Goal: Transaction & Acquisition: Purchase product/service

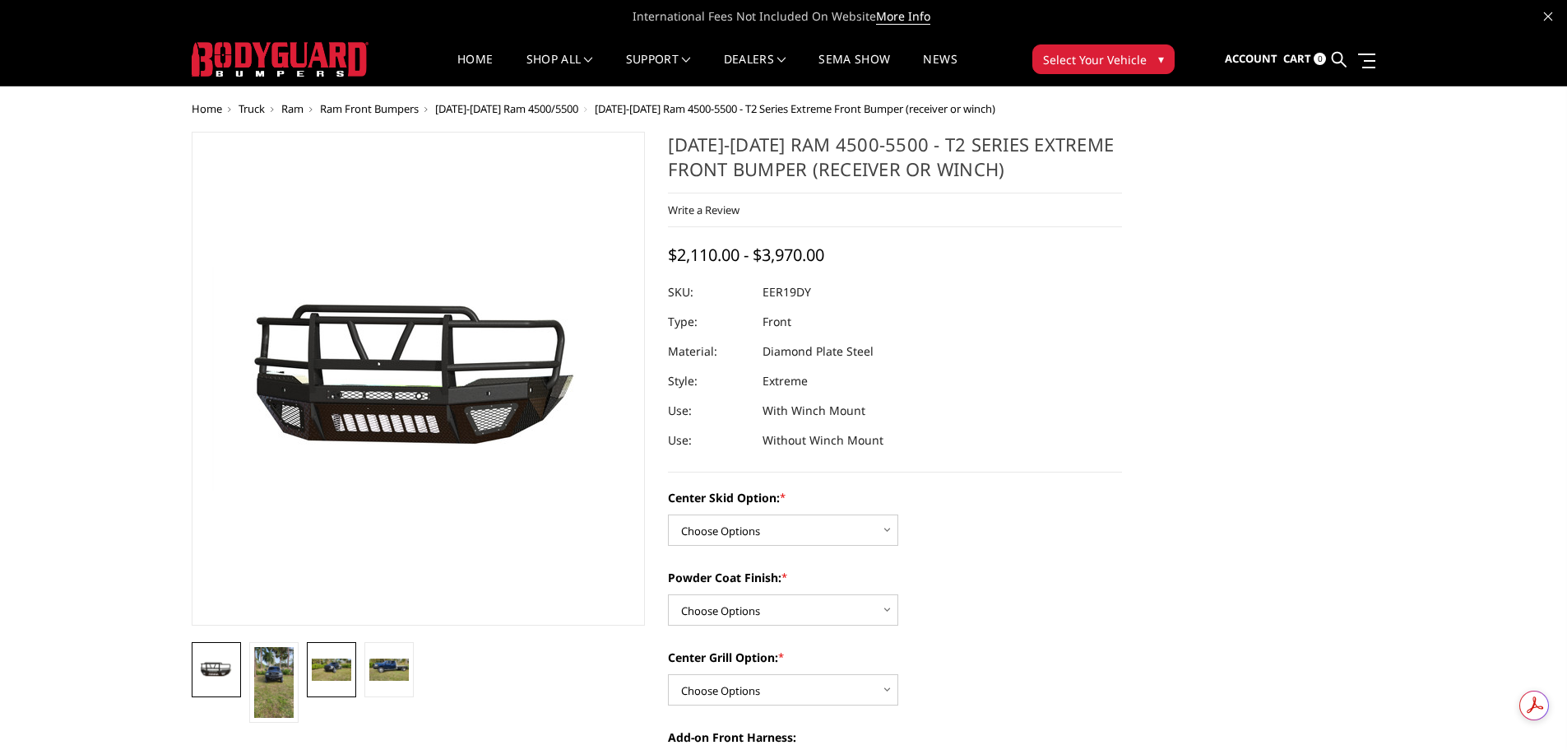
click at [323, 660] on img at bounding box center [331, 669] width 39 height 22
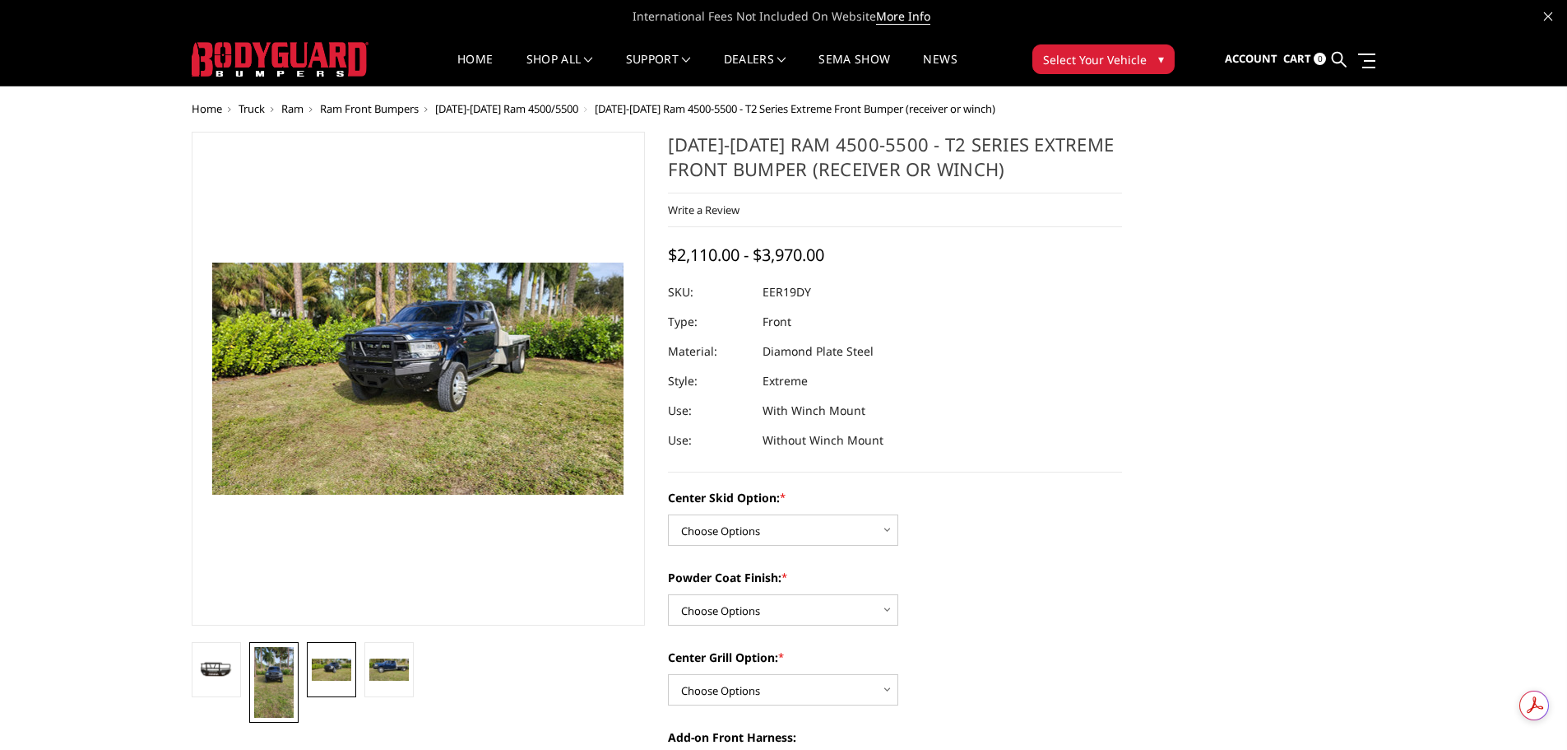
click at [258, 676] on img at bounding box center [273, 682] width 39 height 71
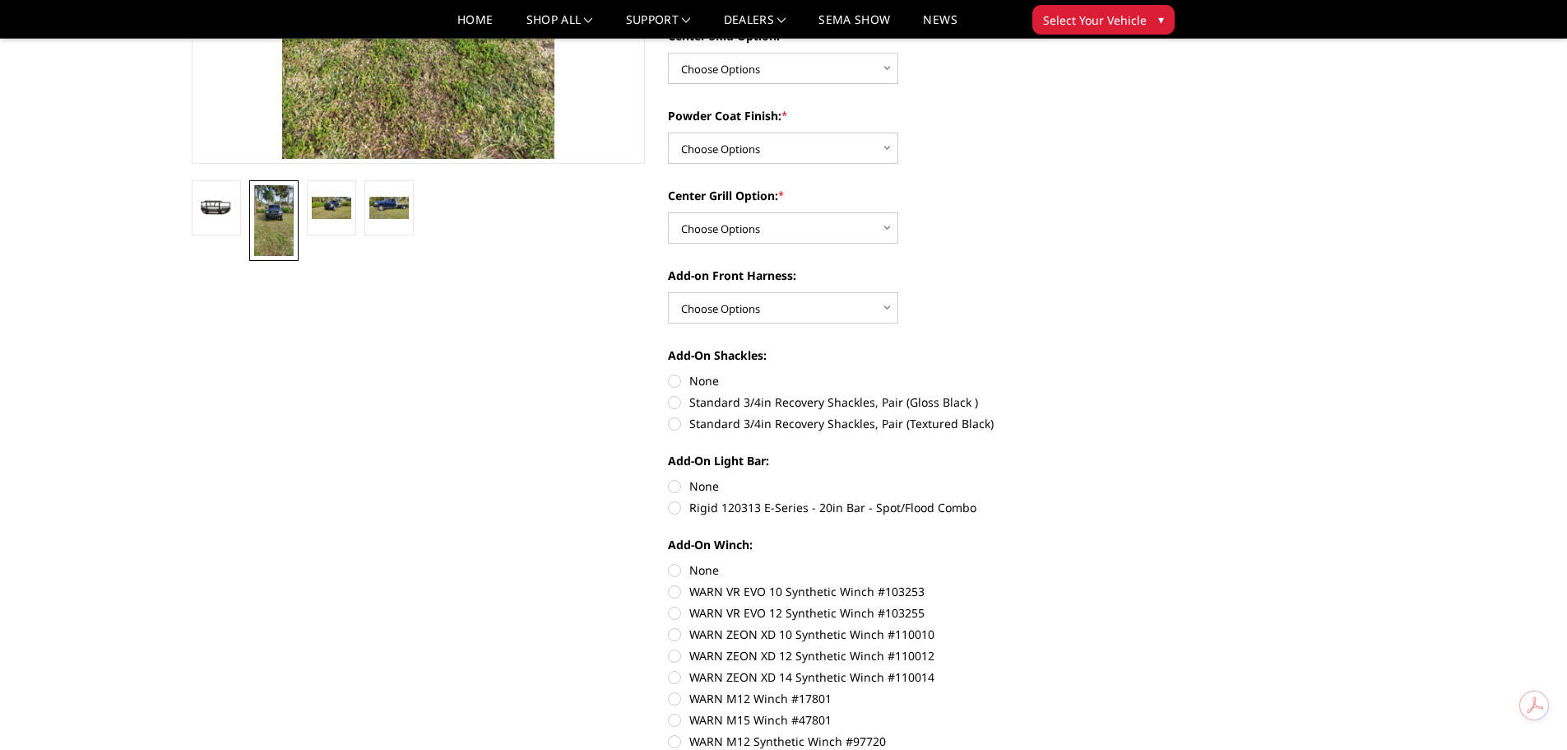
scroll to position [411, 0]
click at [840, 303] on select "Choose Options WITH front camera harness WITHOUT front camera harness" at bounding box center [783, 309] width 230 height 31
click at [804, 211] on div "Center Grill Option: * Choose Options Add expanded metal in center grill Declin…" at bounding box center [895, 216] width 454 height 57
click at [803, 220] on select "Choose Options Add expanded metal in center grill Decline this option" at bounding box center [783, 229] width 230 height 31
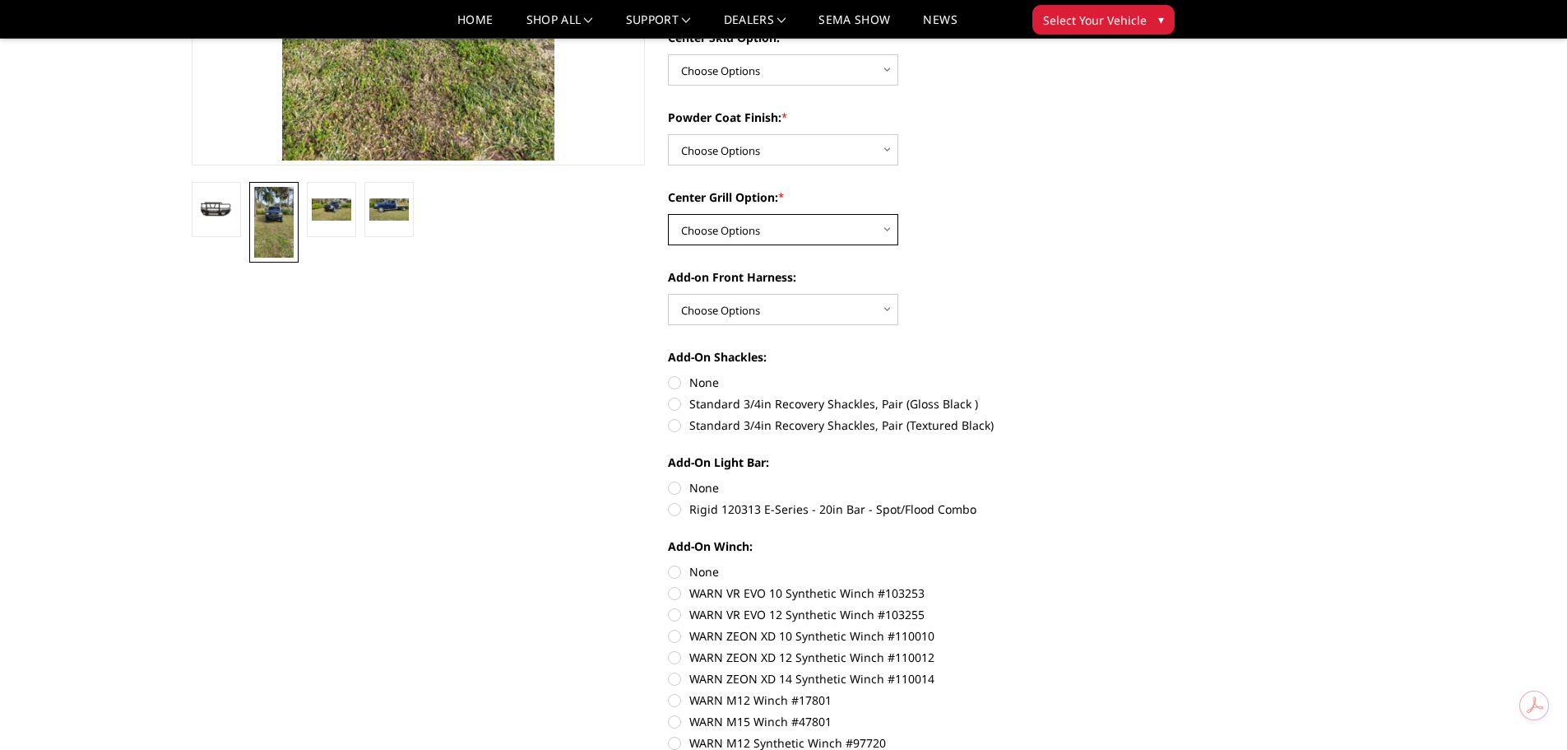
click at [803, 220] on select "Choose Options Add expanded metal in center grill Decline this option" at bounding box center [783, 229] width 230 height 31
click at [777, 137] on select "Choose Options Bare metal Gloss Black Powder Coat Texture Black Powder Coat" at bounding box center [783, 149] width 230 height 31
click at [783, 68] on select "Choose Options Standard center skid plate (included) Receiver tube Winch mount …" at bounding box center [783, 69] width 230 height 31
select select "625"
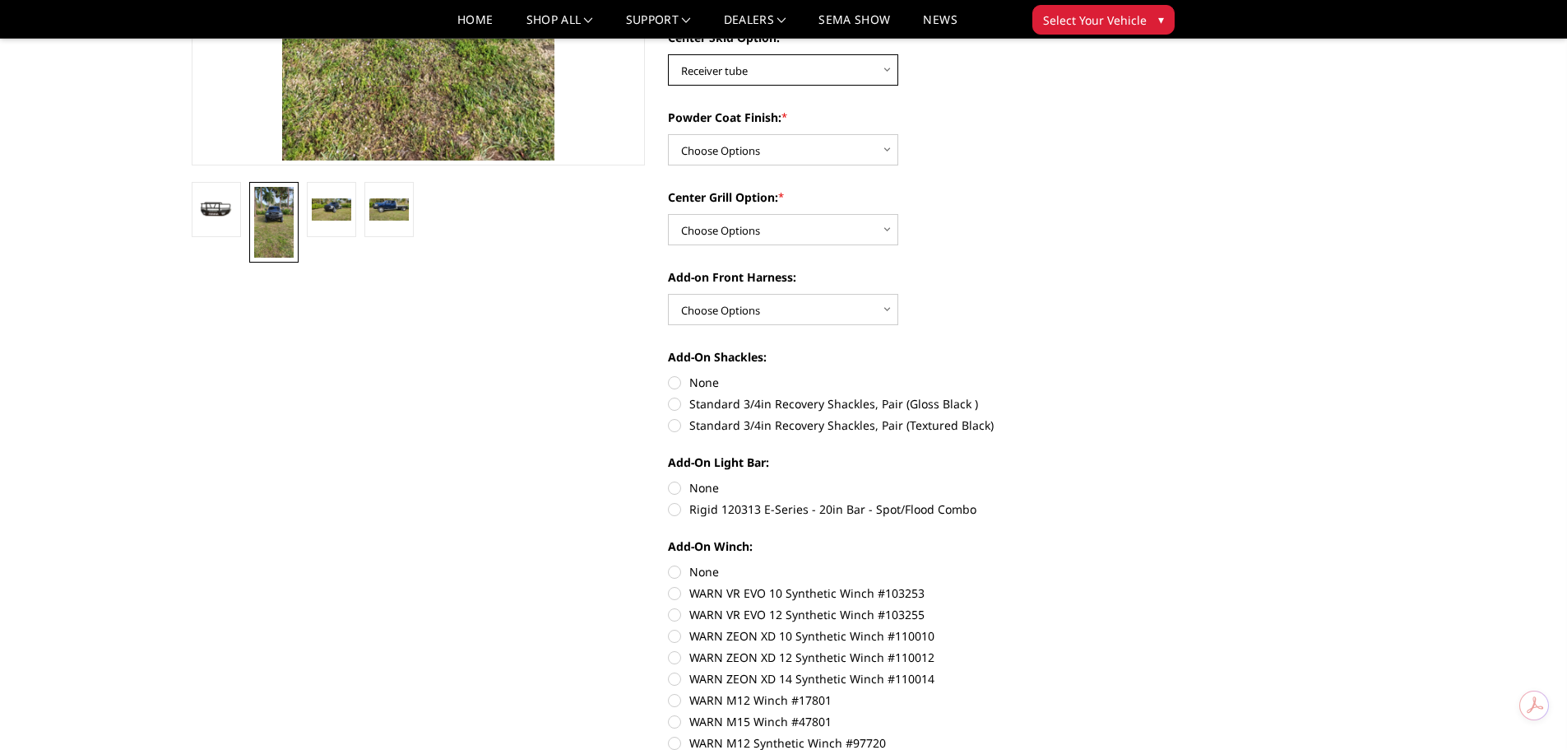
click at [668, 54] on select "Choose Options Standard center skid plate (included) Receiver tube Winch mount …" at bounding box center [783, 69] width 230 height 31
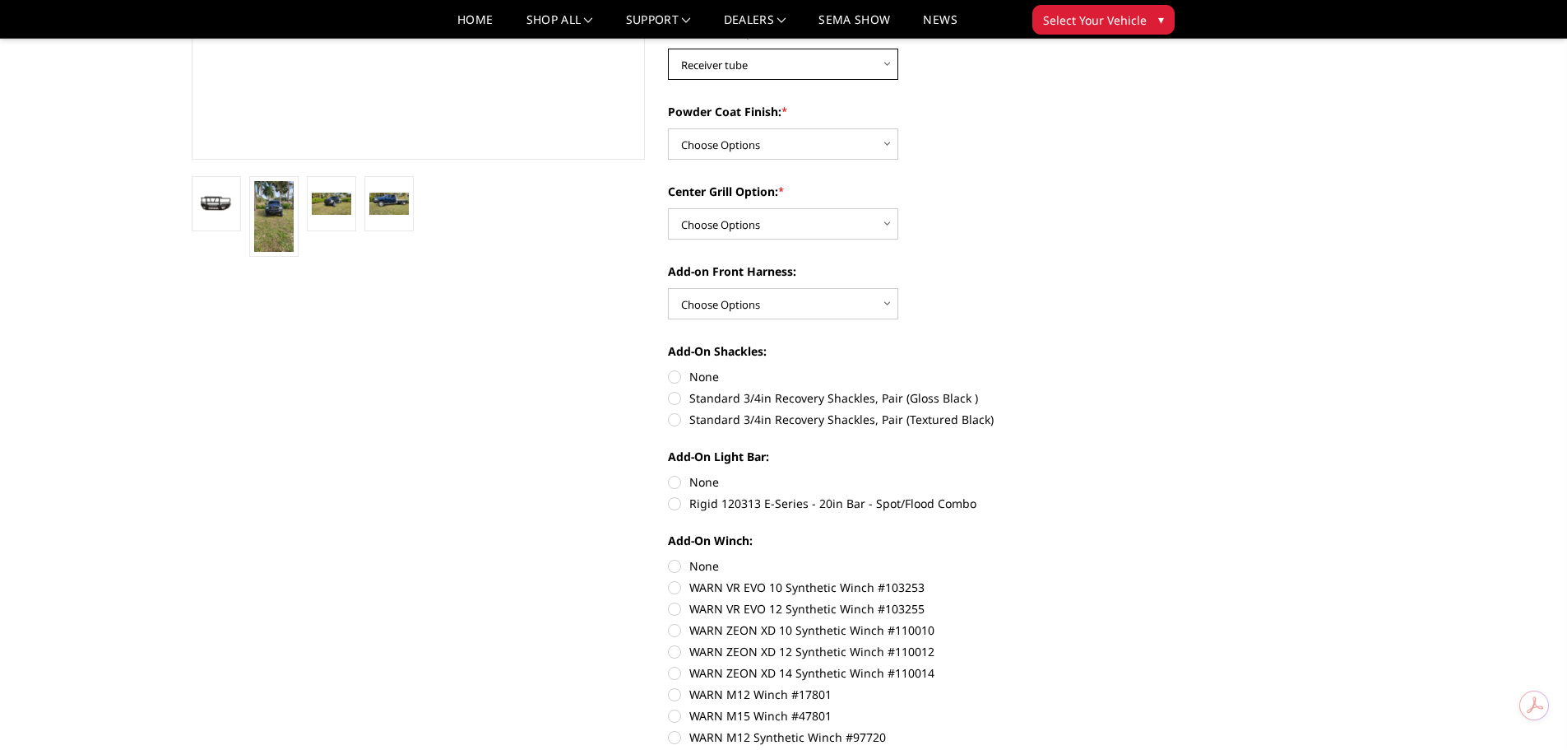
scroll to position [212, 0]
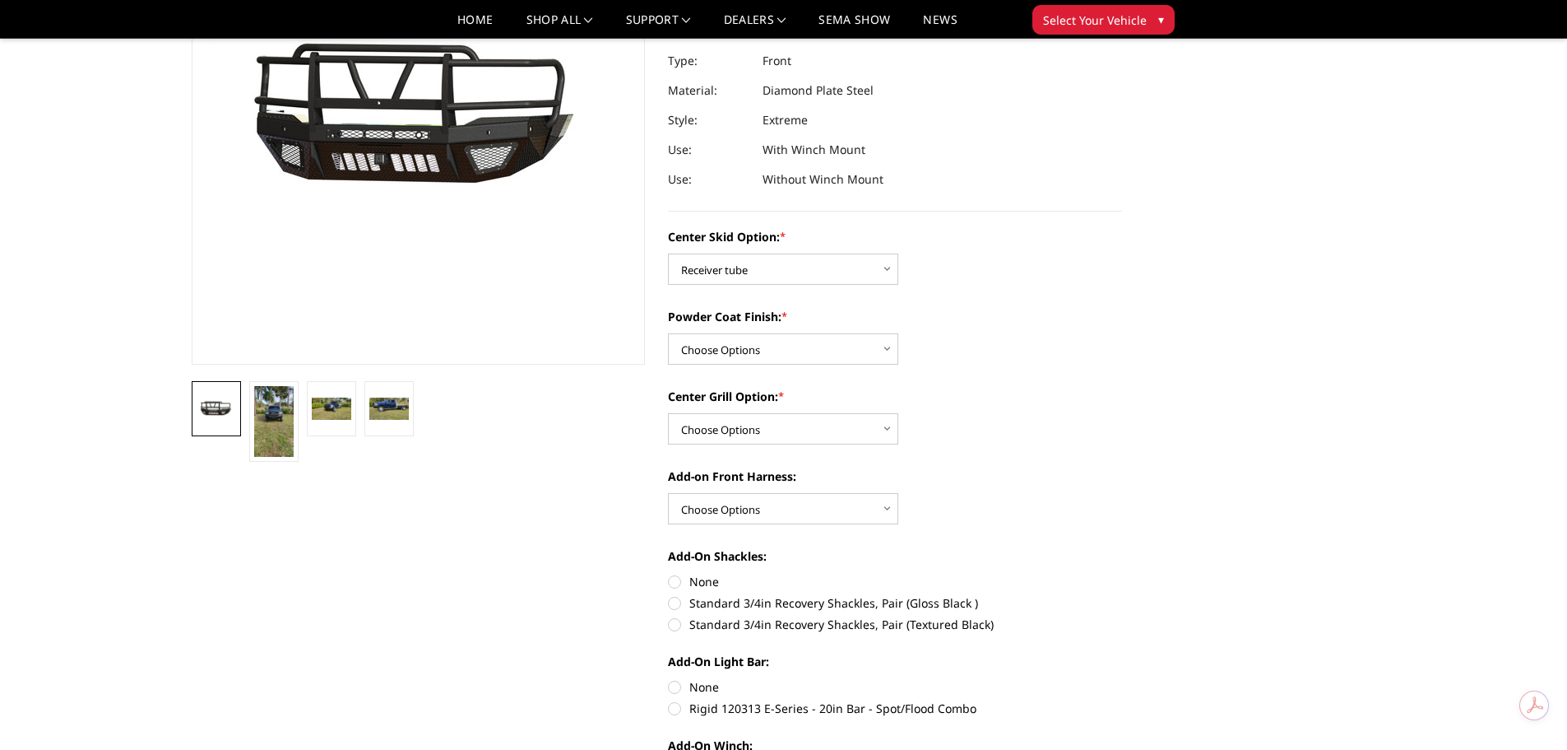
click at [219, 416] on img at bounding box center [216, 407] width 39 height 21
click at [283, 416] on img at bounding box center [273, 421] width 39 height 71
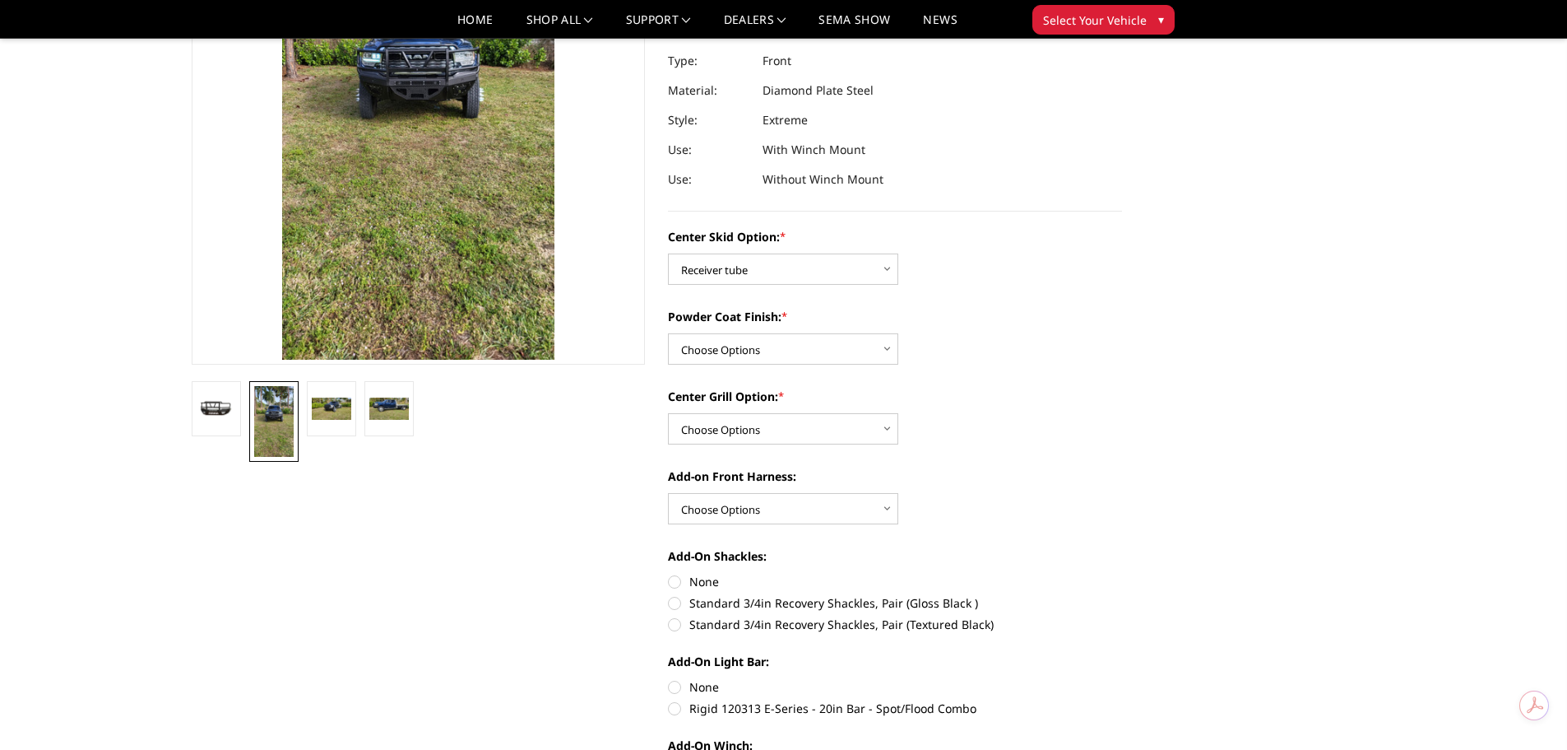
click at [741, 249] on div "Center Skid Option: * Choose Options Standard center skid plate (included) Rece…" at bounding box center [895, 256] width 454 height 57
click at [738, 263] on select "Choose Options Standard center skid plate (included) Receiver tube Winch mount …" at bounding box center [783, 268] width 230 height 31
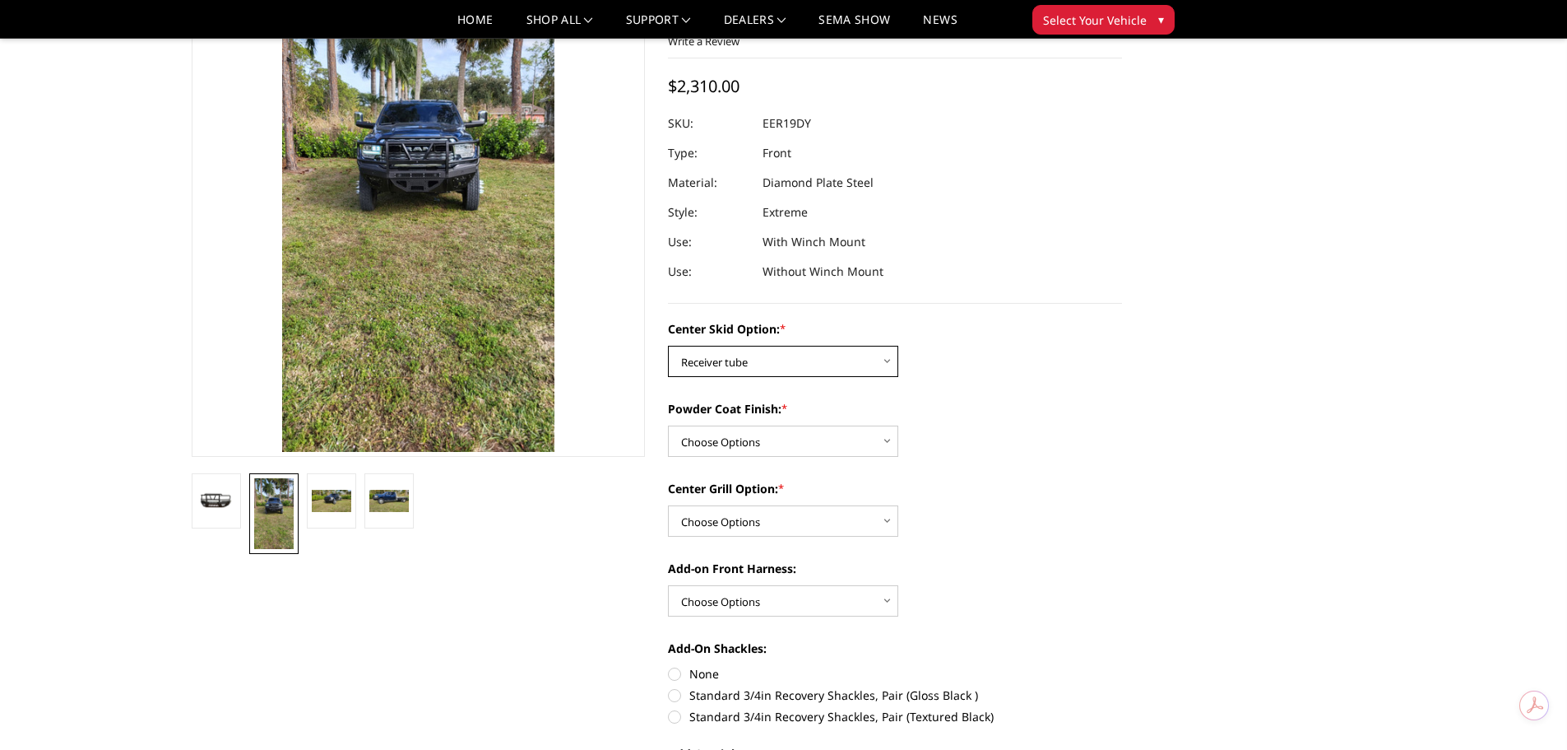
scroll to position [0, 0]
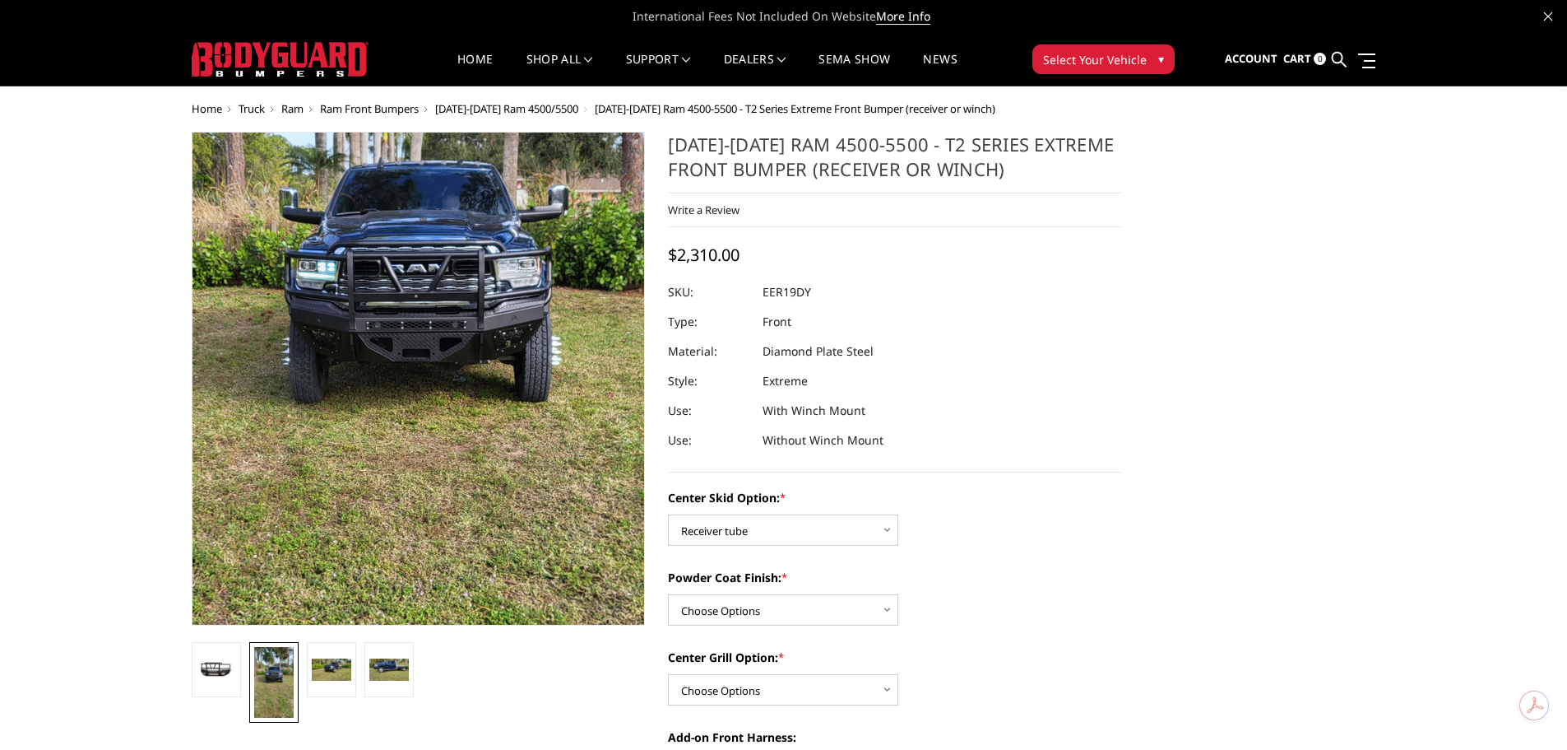
click at [420, 360] on img at bounding box center [418, 400] width 593 height 1053
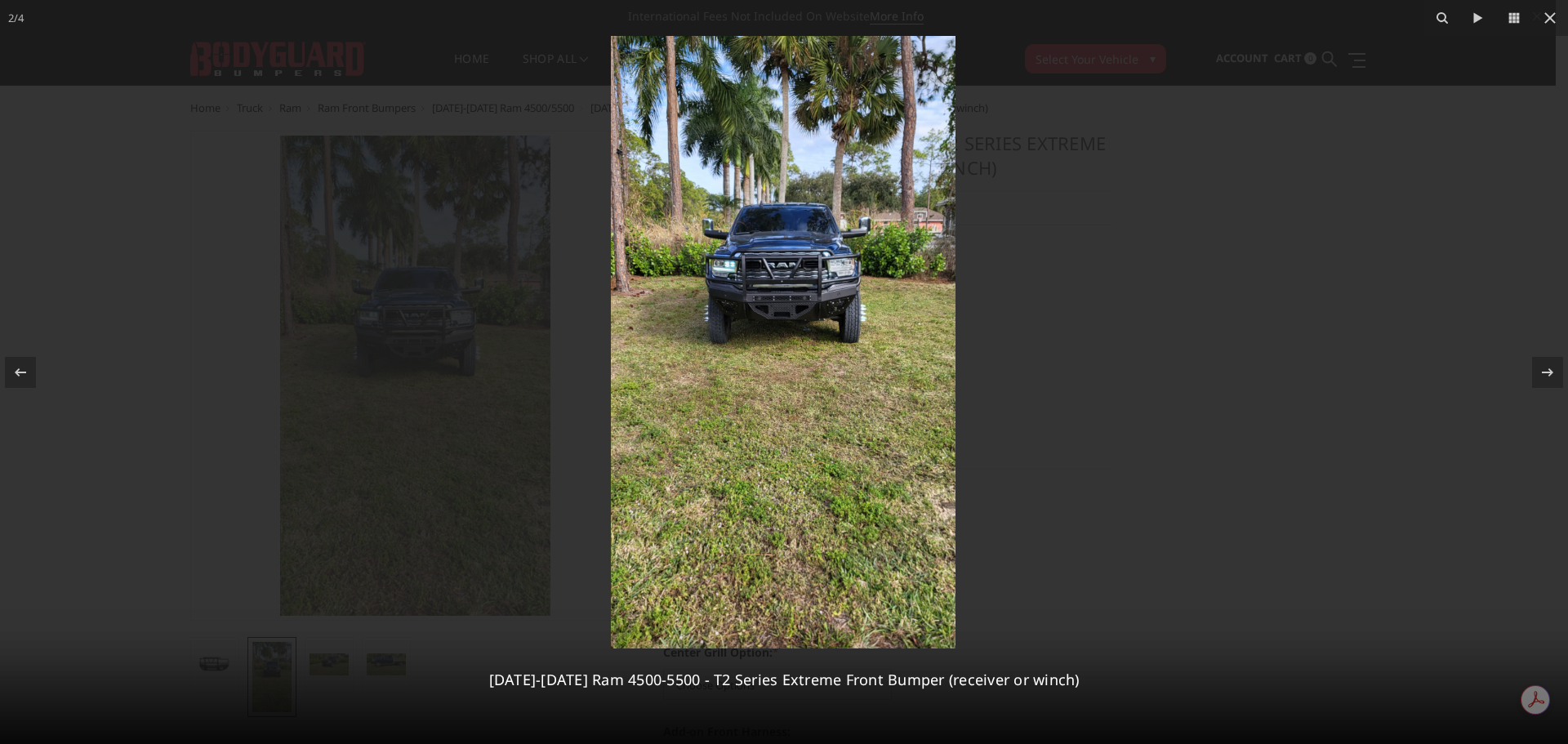
click at [692, 311] on img at bounding box center [782, 341] width 344 height 612
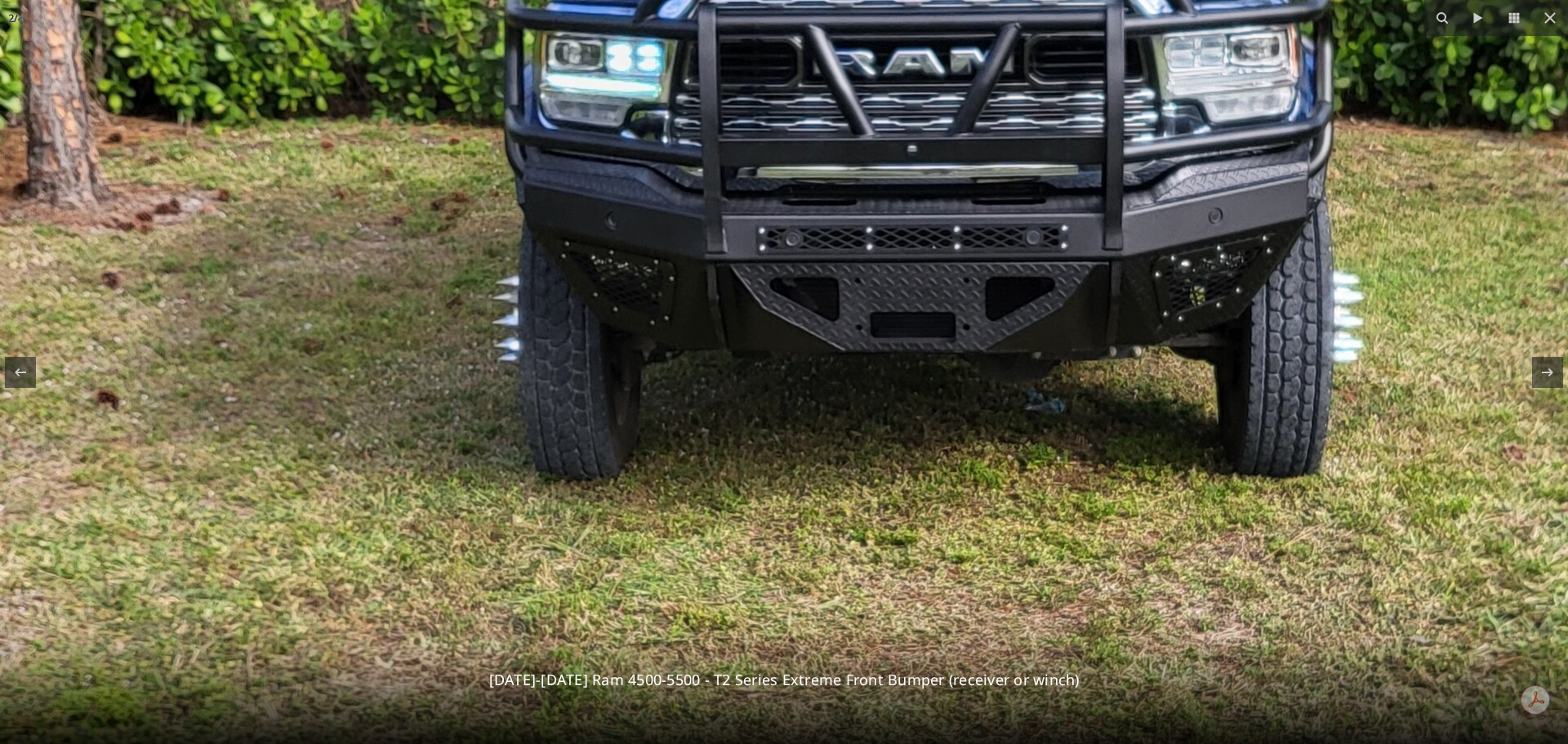
click at [772, 302] on img at bounding box center [919, 472] width 1839 height 3265
click at [1548, 21] on icon at bounding box center [1550, 18] width 12 height 12
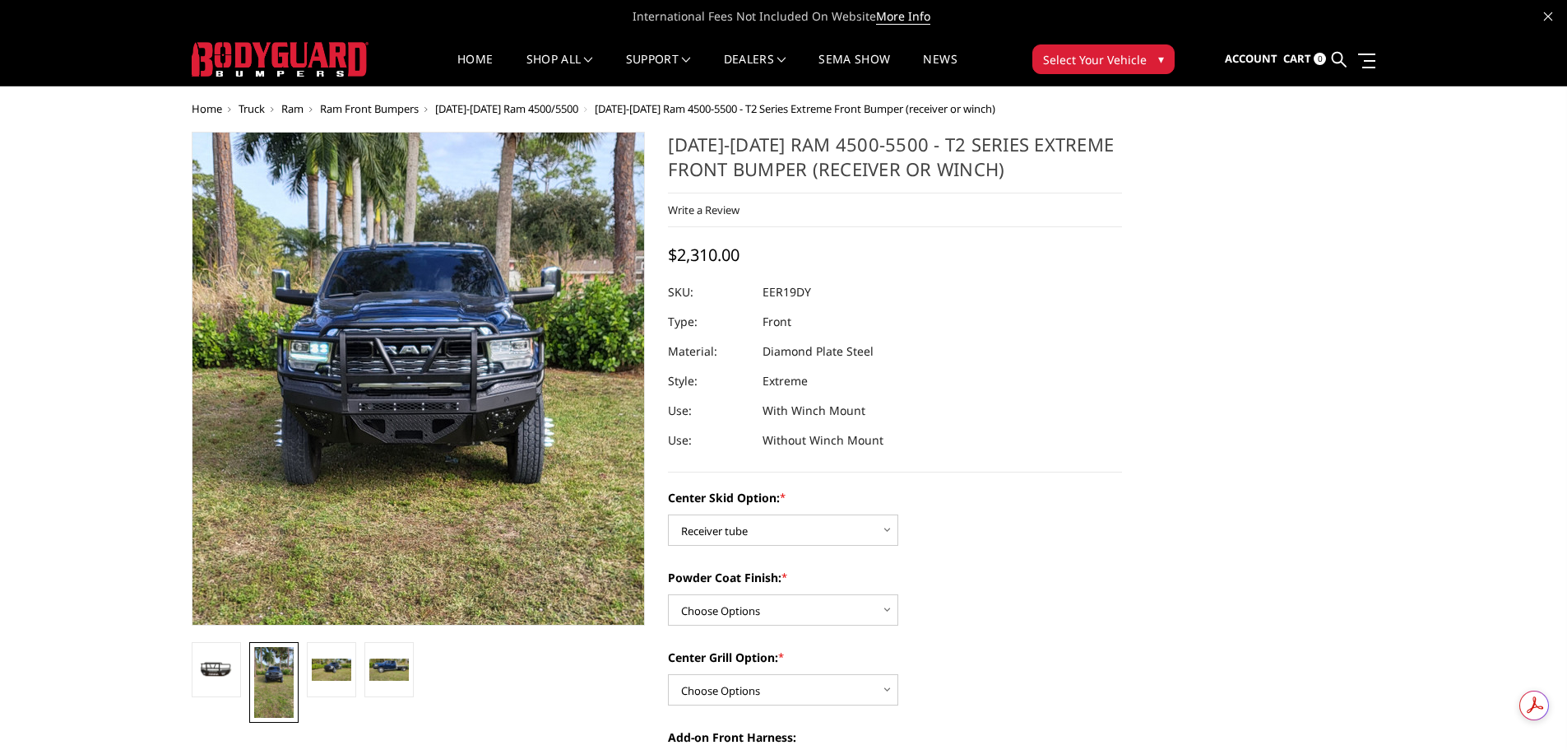
click at [425, 351] on img at bounding box center [410, 482] width 593 height 1053
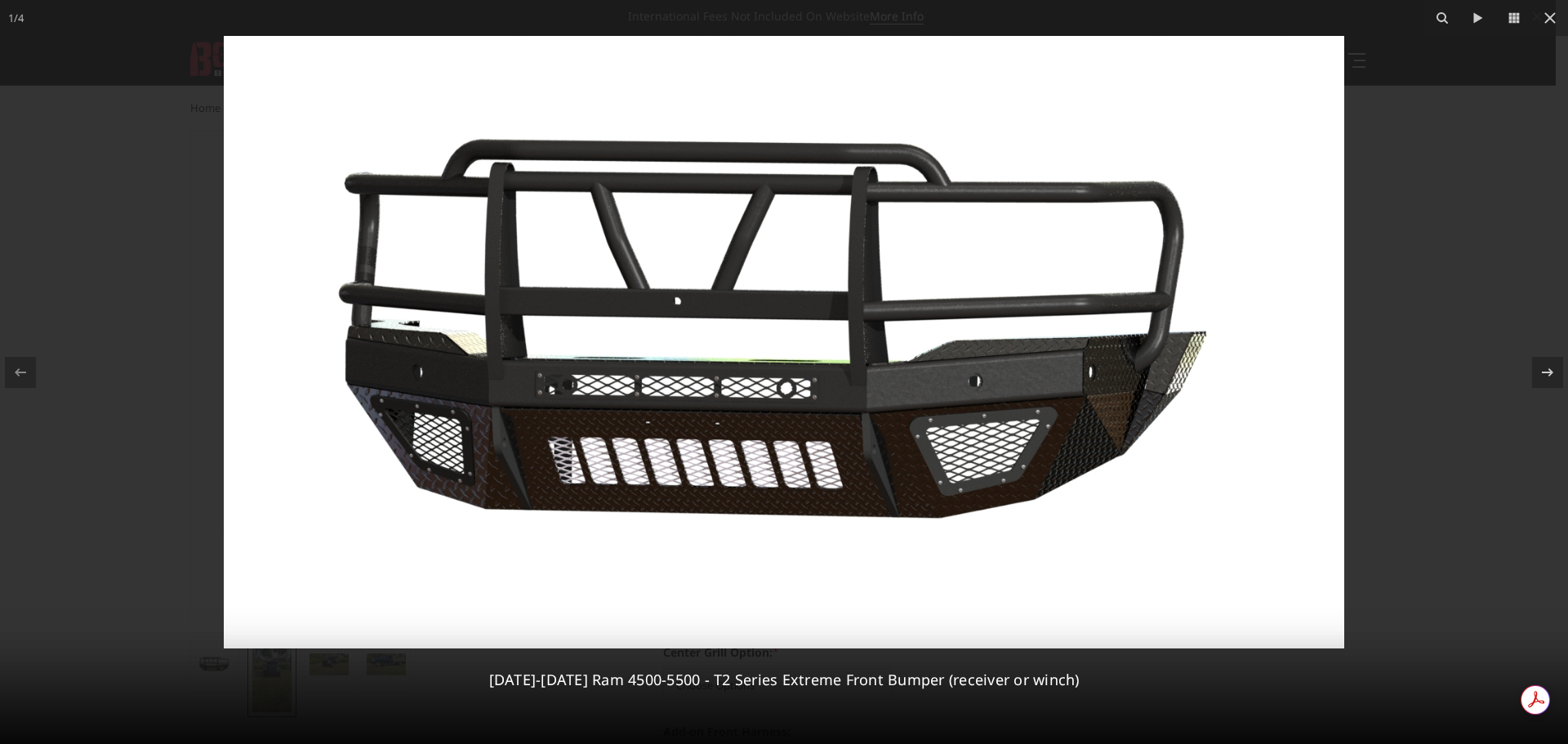
click at [5, 165] on div at bounding box center [784, 372] width 1568 height 744
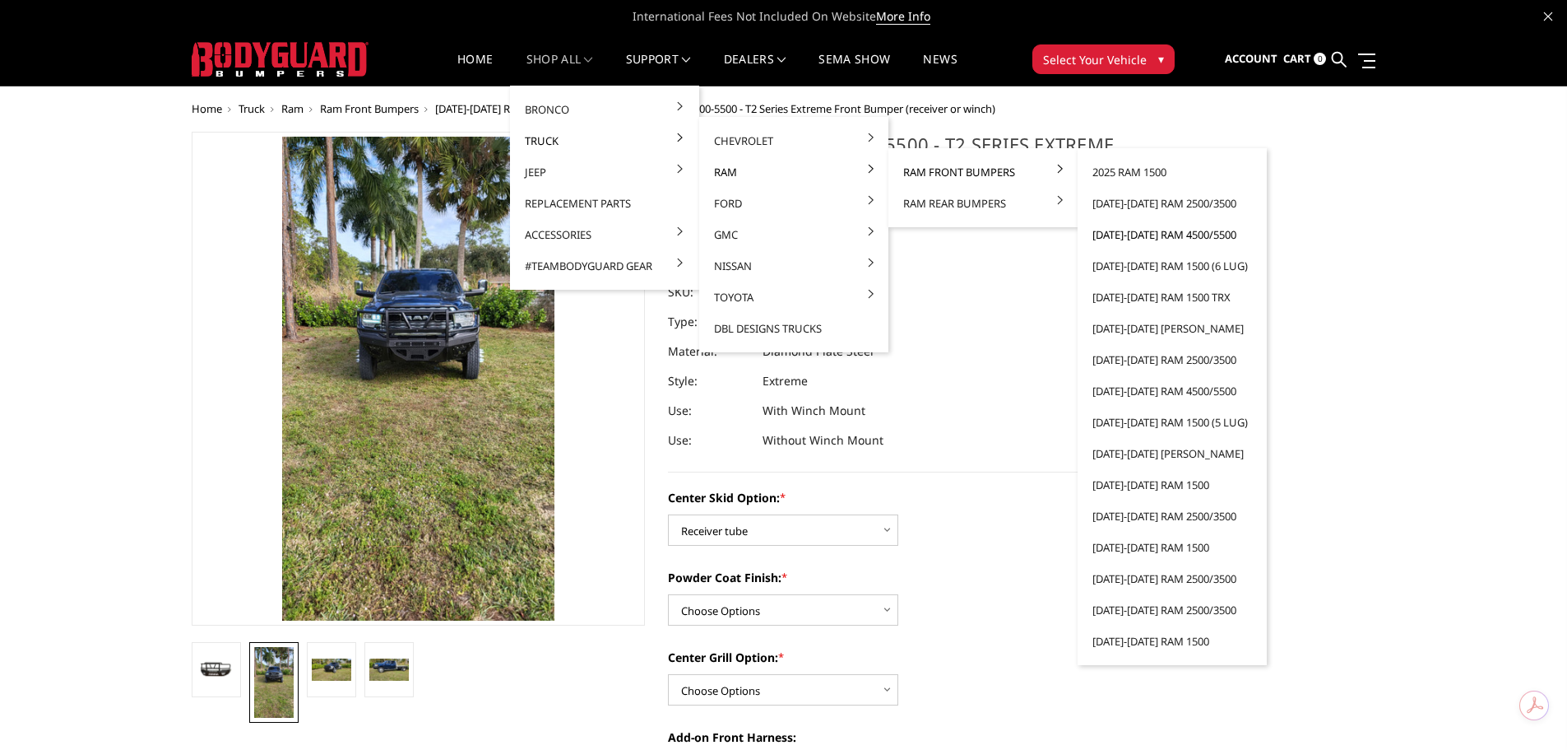
click at [1192, 239] on link "[DATE]-[DATE] Ram 4500/5500" at bounding box center [1172, 234] width 176 height 31
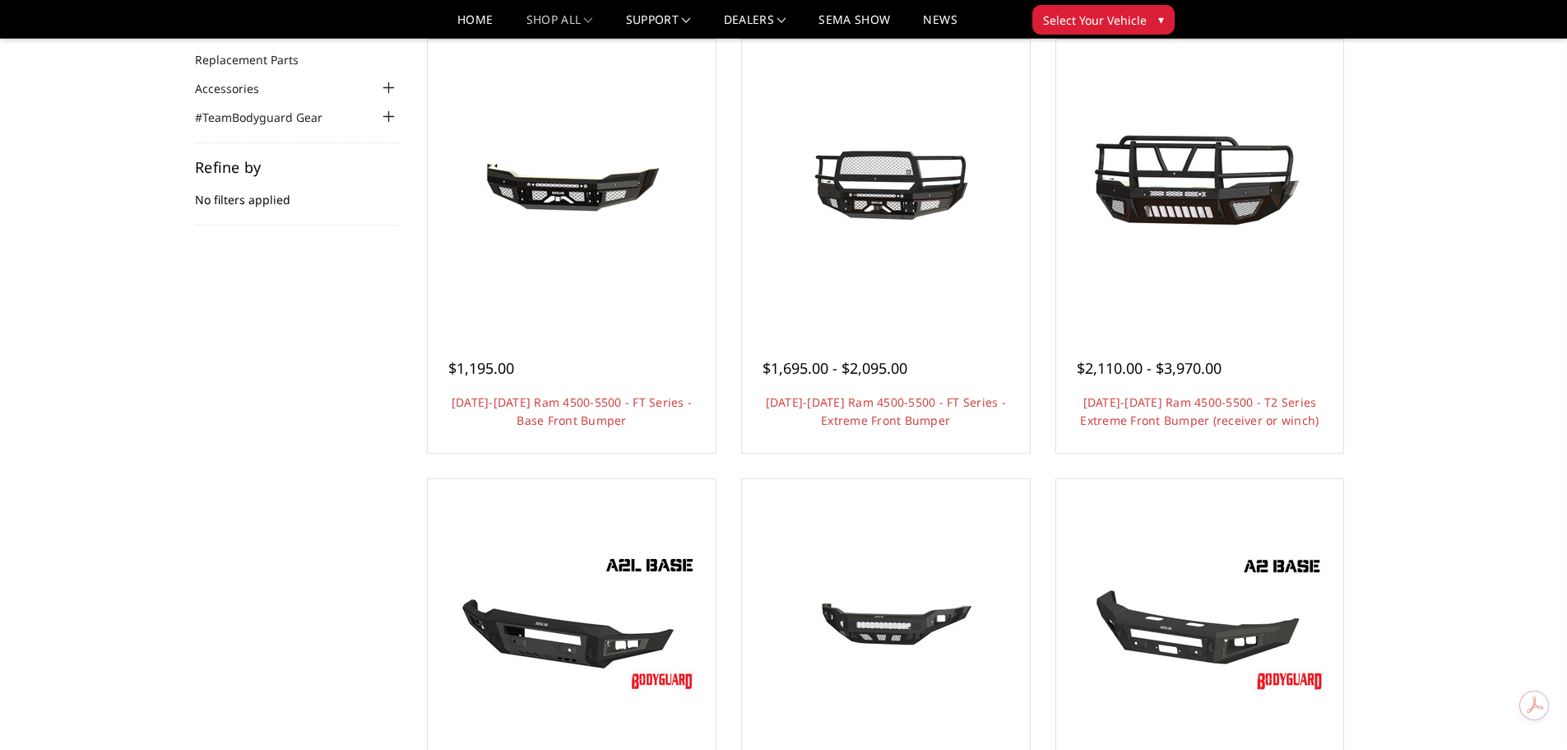
scroll to position [82, 0]
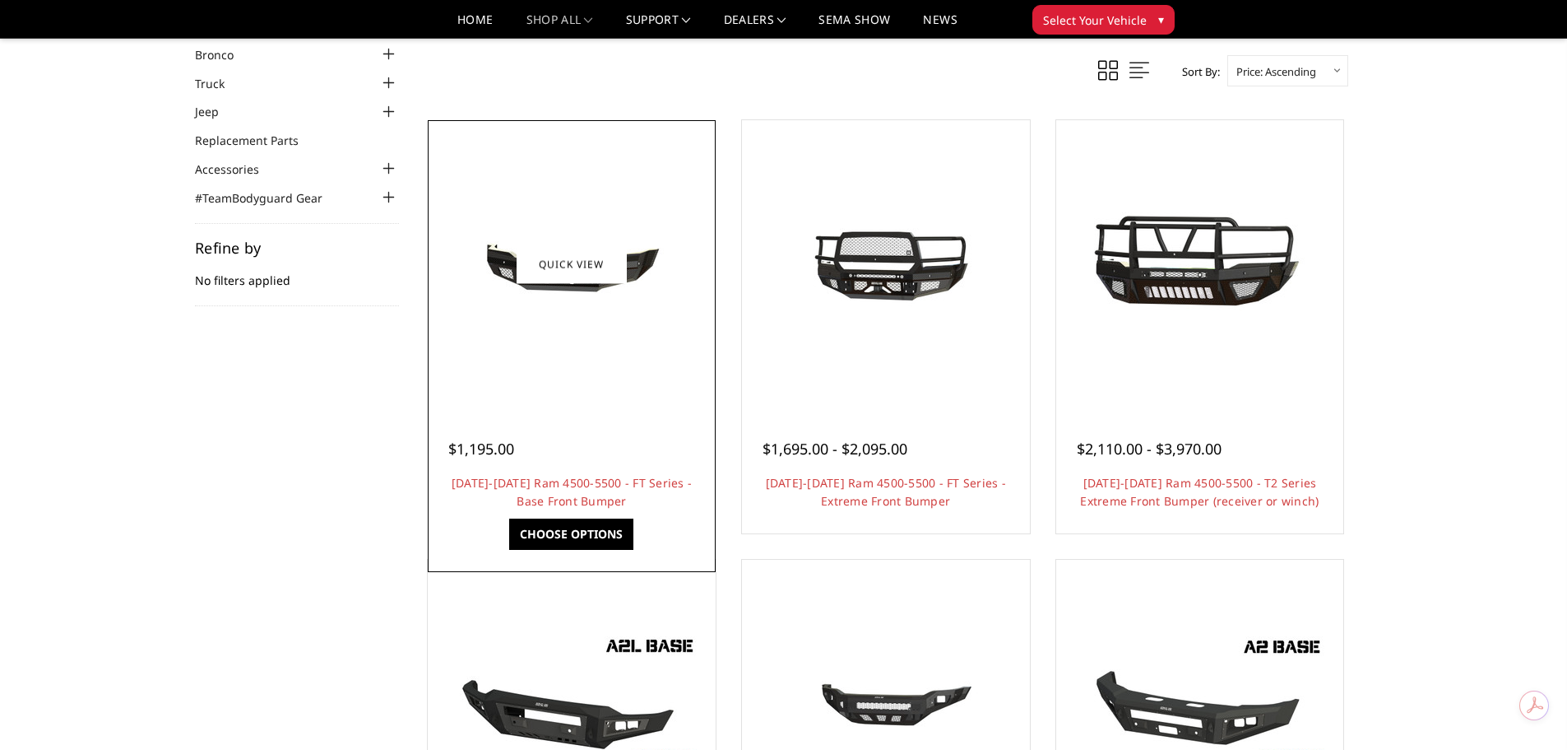
click at [569, 314] on img at bounding box center [571, 264] width 263 height 125
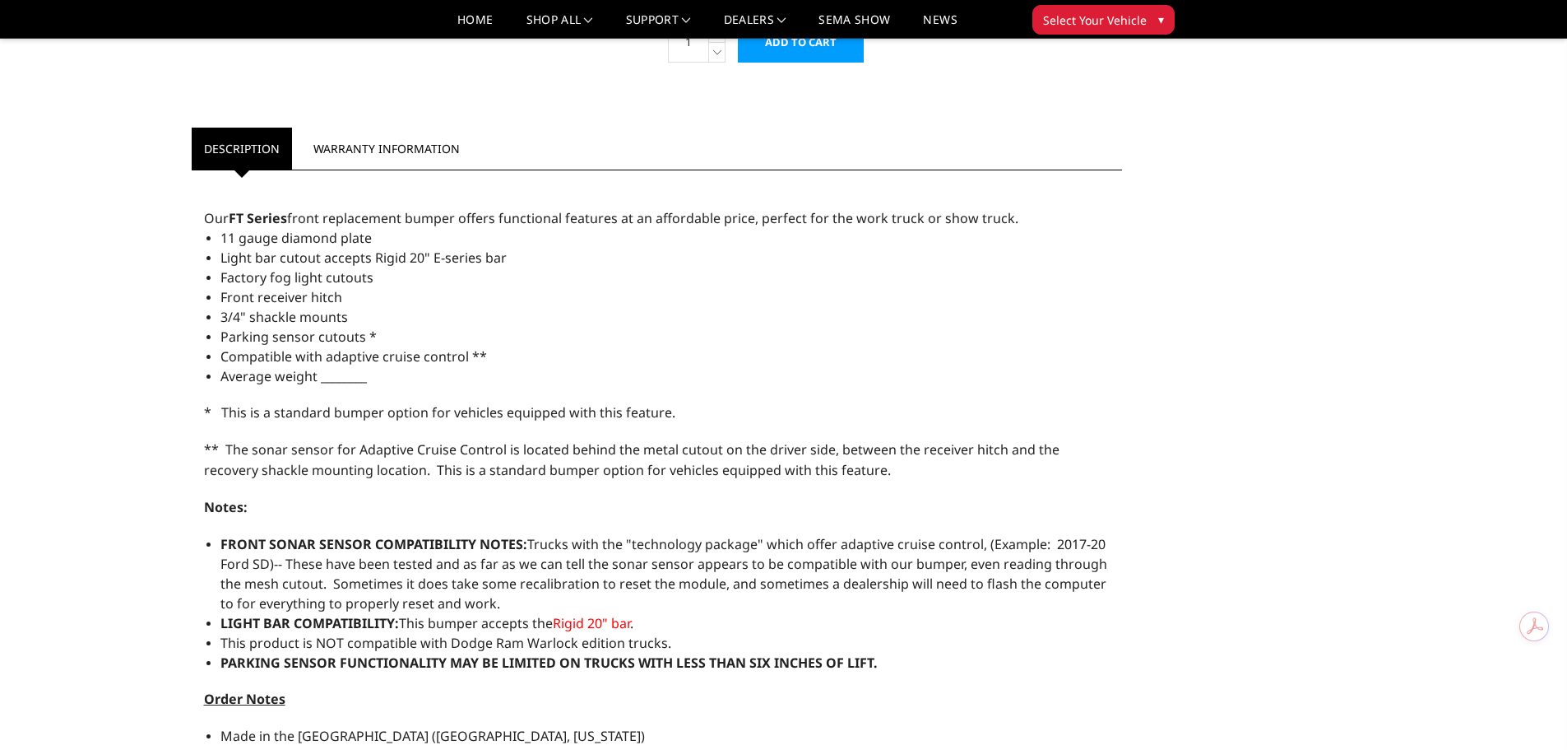
scroll to position [905, 0]
